Goal: Task Accomplishment & Management: Use online tool/utility

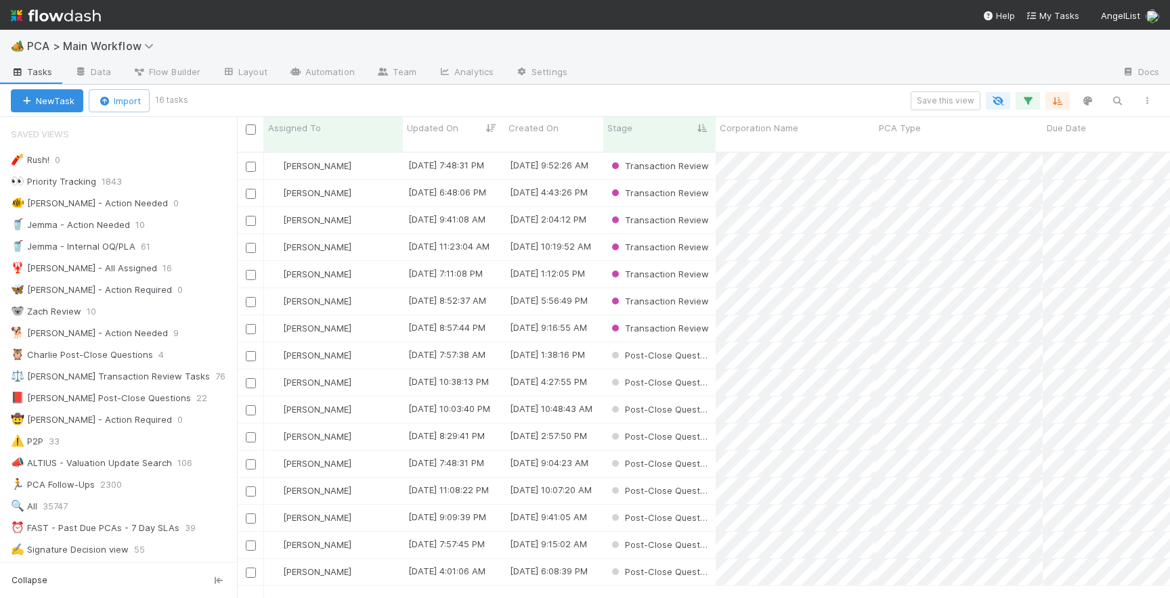
scroll to position [457, 933]
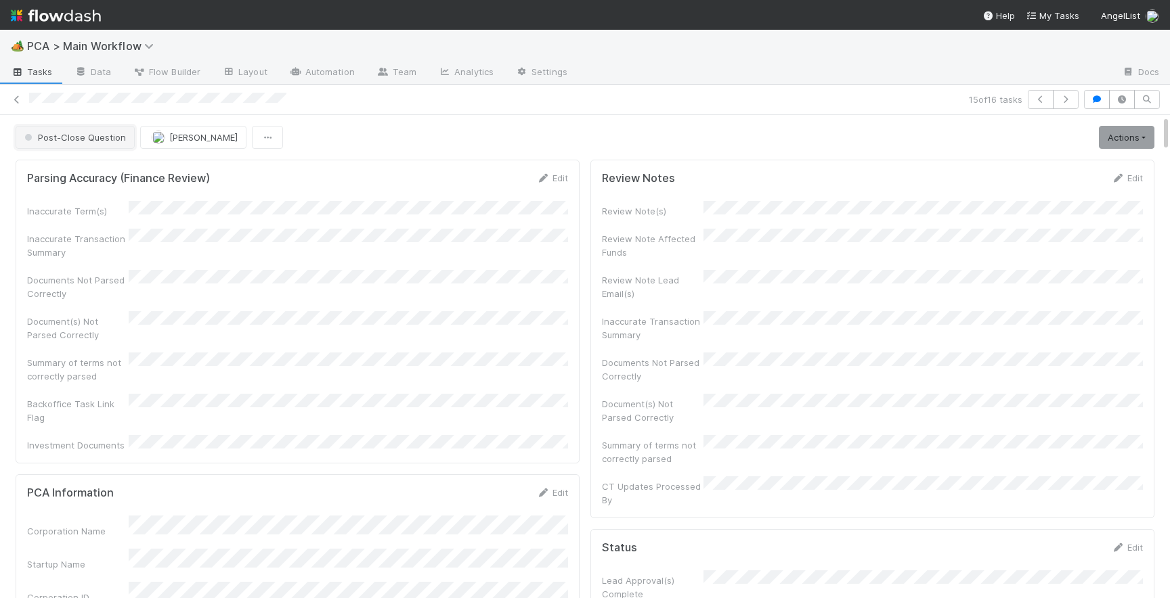
click at [66, 139] on span "Post-Close Question" at bounding box center [74, 137] width 104 height 11
click at [68, 197] on span "Record Transaction" at bounding box center [68, 195] width 99 height 11
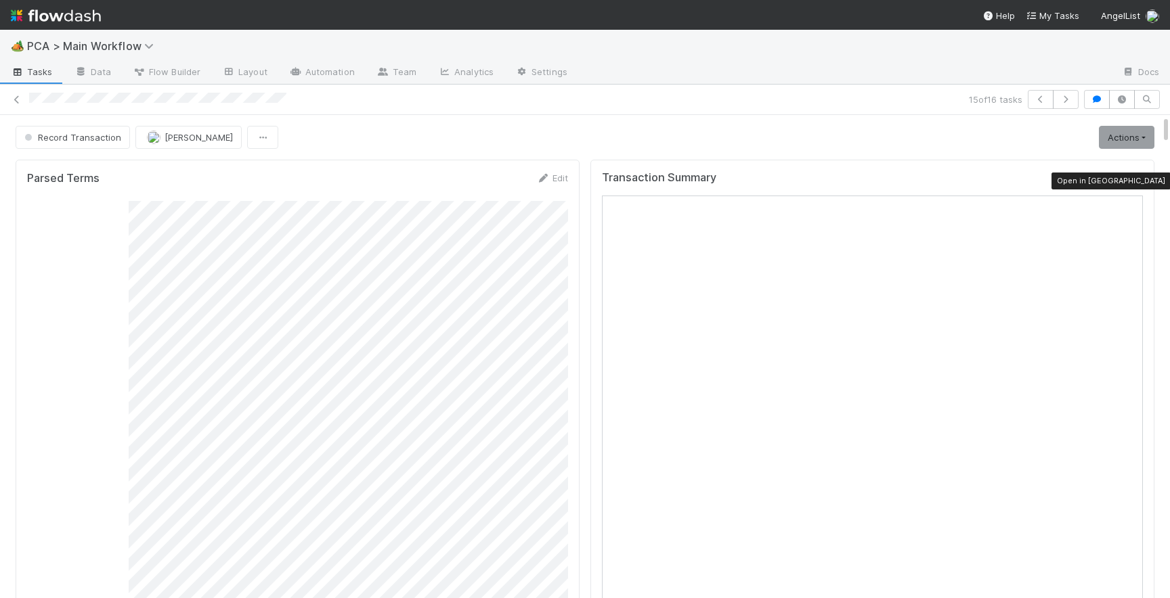
click at [1140, 177] on icon at bounding box center [1136, 181] width 14 height 9
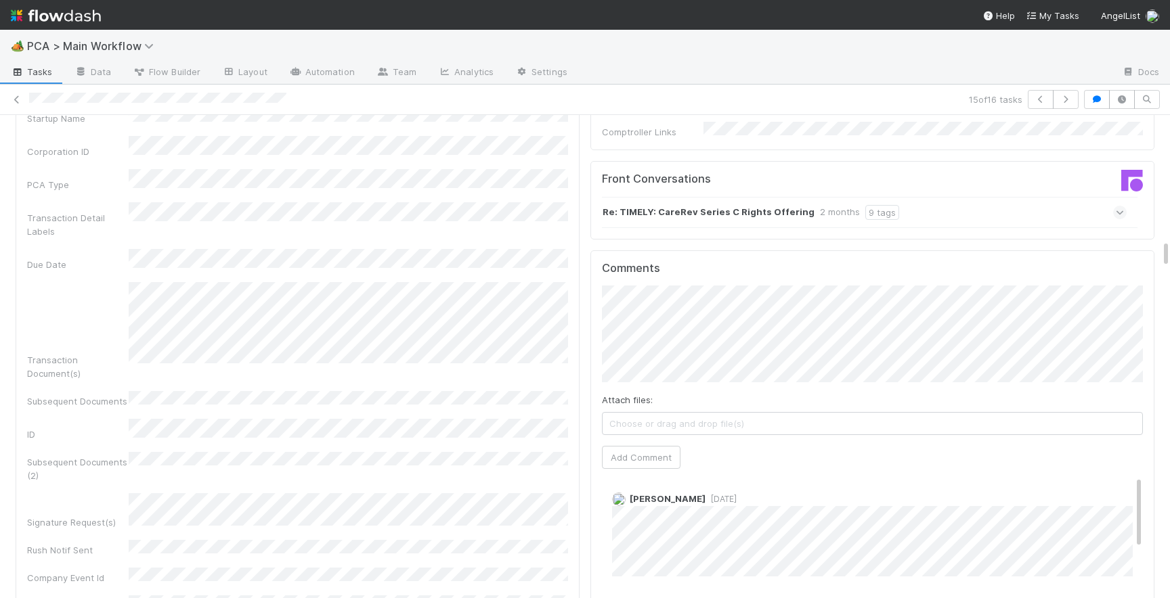
scroll to position [3, 0]
click at [1120, 206] on icon at bounding box center [1119, 213] width 9 height 14
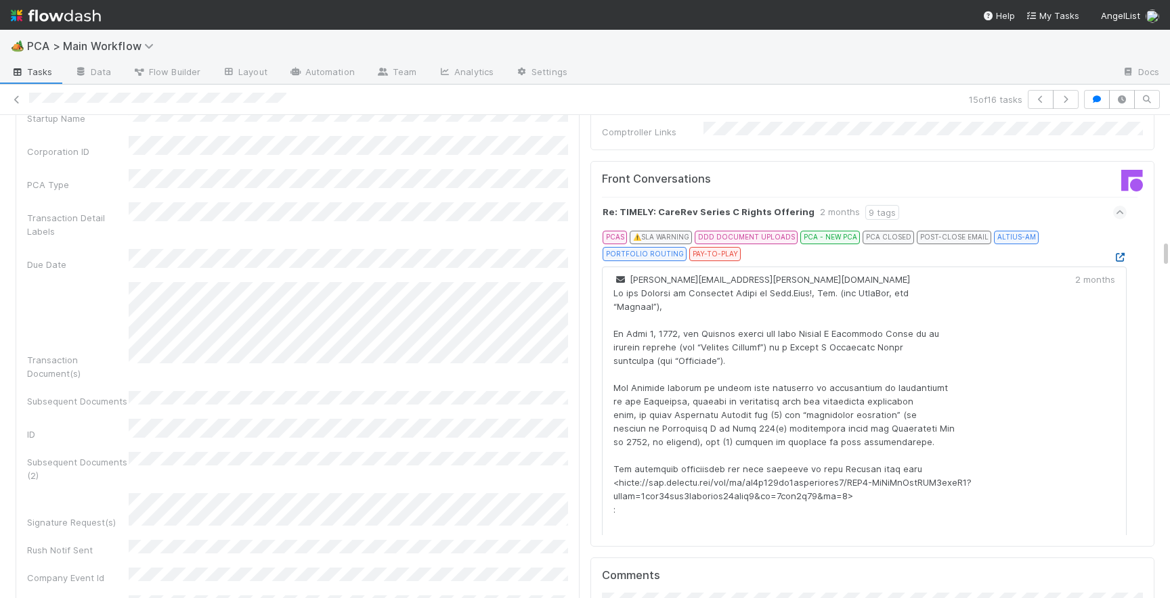
click at [1117, 253] on icon at bounding box center [1120, 257] width 14 height 9
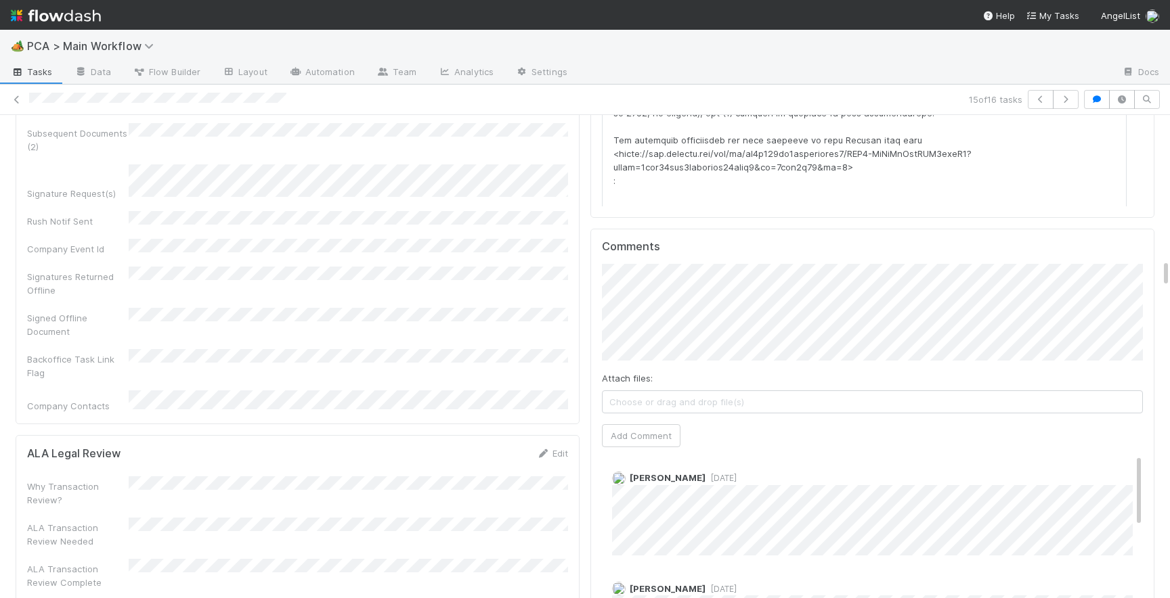
scroll to position [2444, 0]
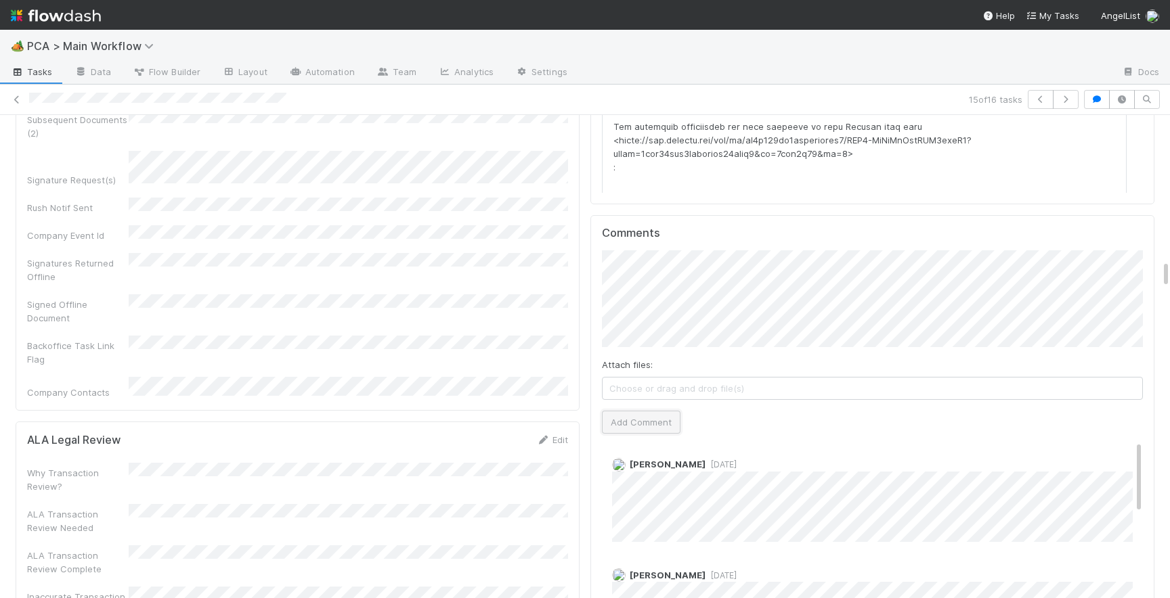
click at [660, 411] on button "Add Comment" at bounding box center [641, 422] width 79 height 23
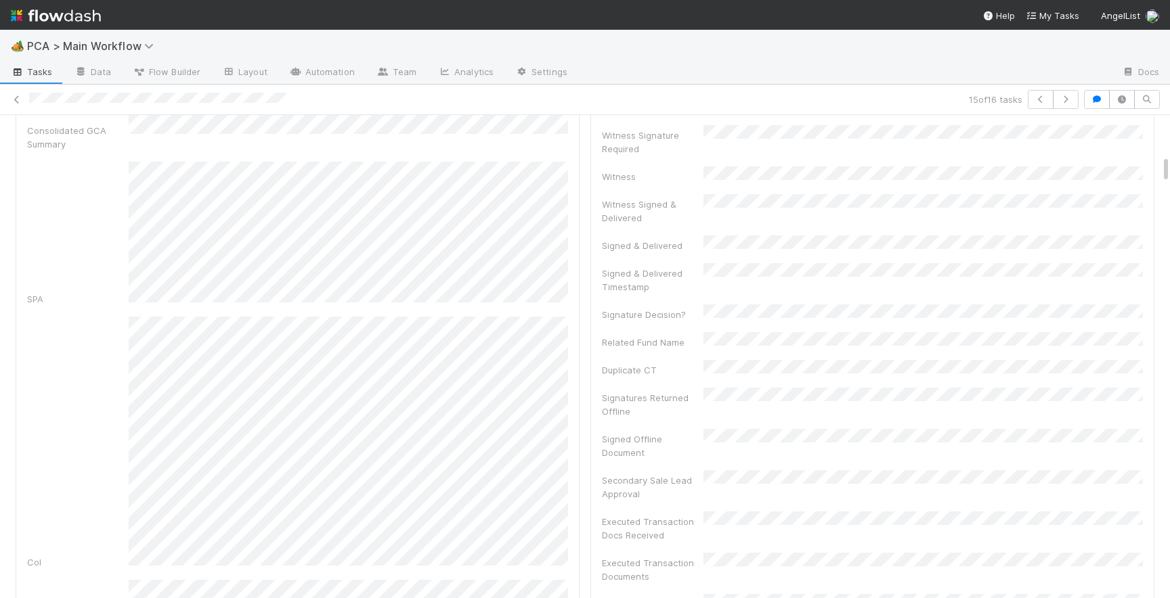
scroll to position [0, 0]
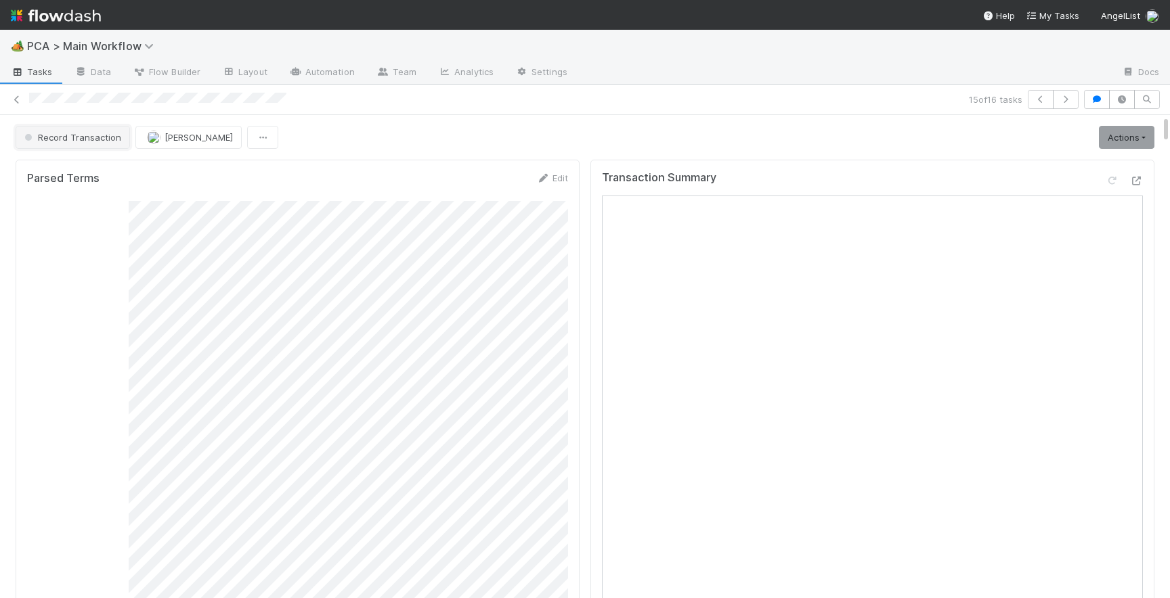
click at [98, 144] on button "Record Transaction" at bounding box center [73, 137] width 114 height 23
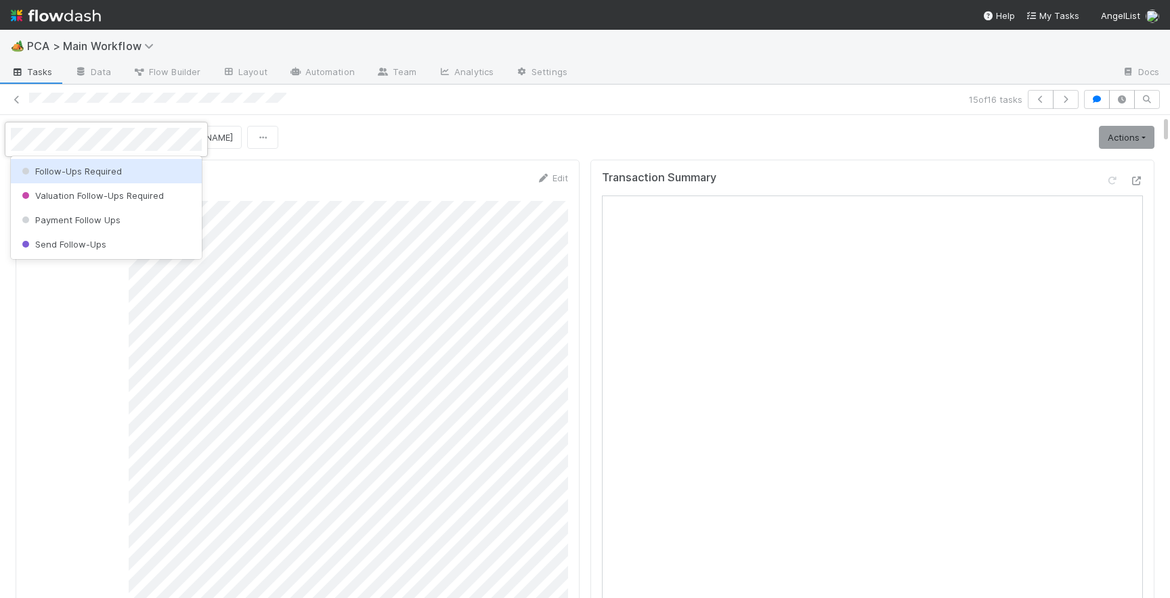
click at [103, 173] on span "Follow-Ups Required" at bounding box center [70, 171] width 103 height 11
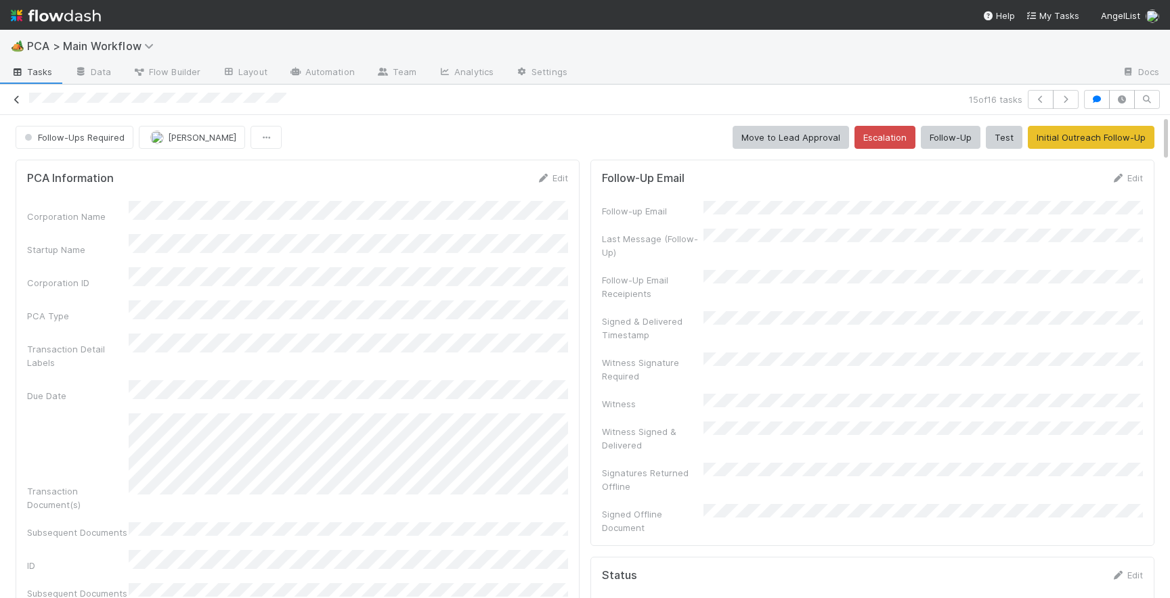
click at [18, 99] on icon at bounding box center [17, 99] width 14 height 9
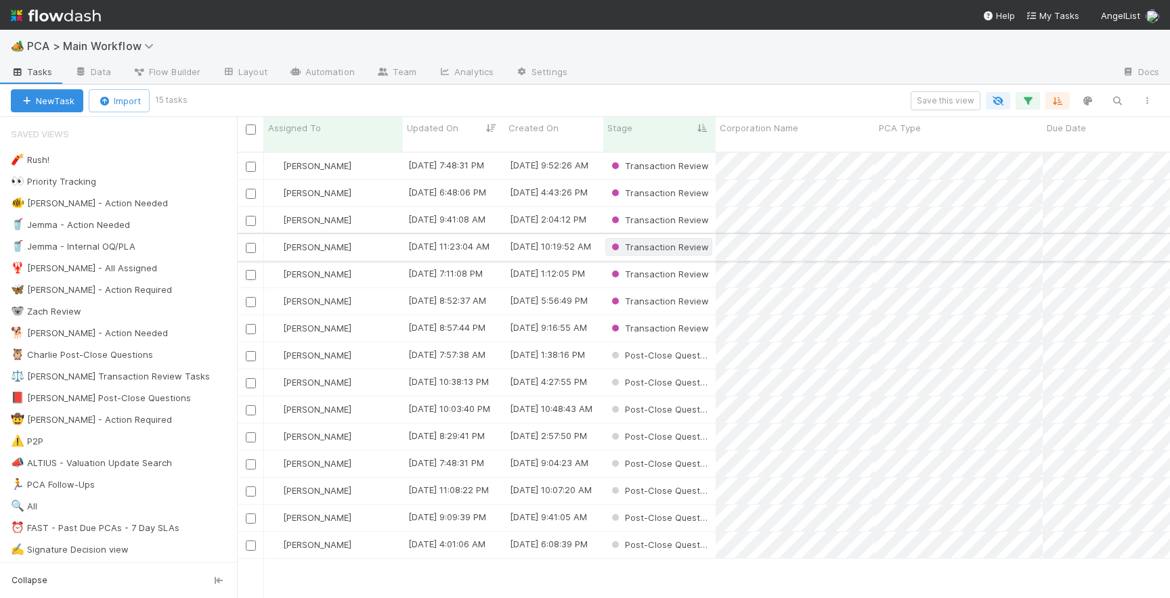
scroll to position [0, 1]
